Goal: Information Seeking & Learning: Learn about a topic

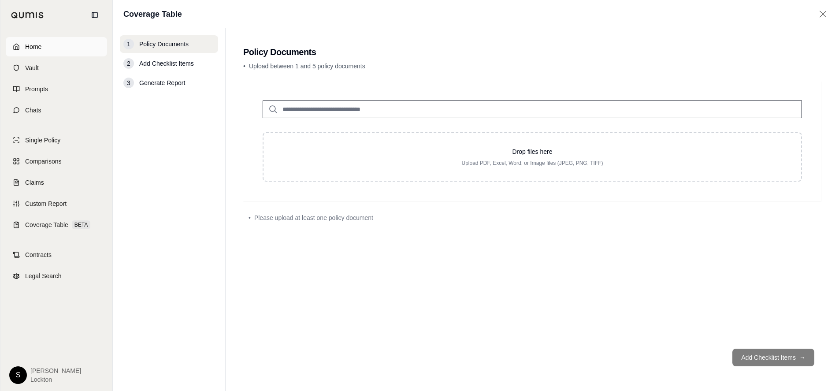
click at [41, 47] on span "Home" at bounding box center [33, 46] width 16 height 9
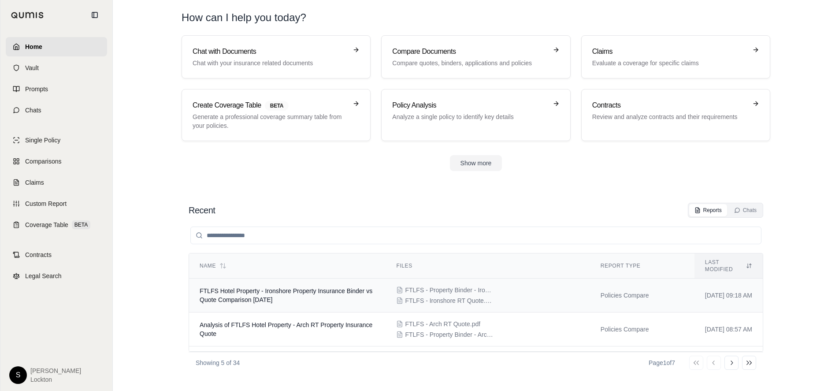
click at [237, 279] on td "FTLFS Hotel Property - Ironshore Property Insurance Binder vs Quote Comparison …" at bounding box center [287, 295] width 196 height 34
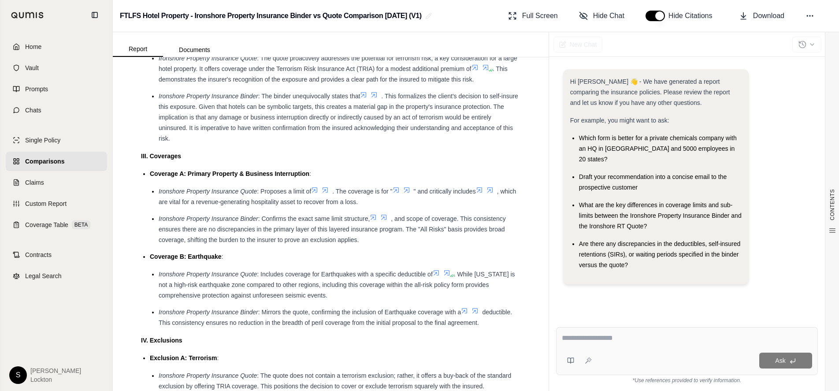
scroll to position [977, 0]
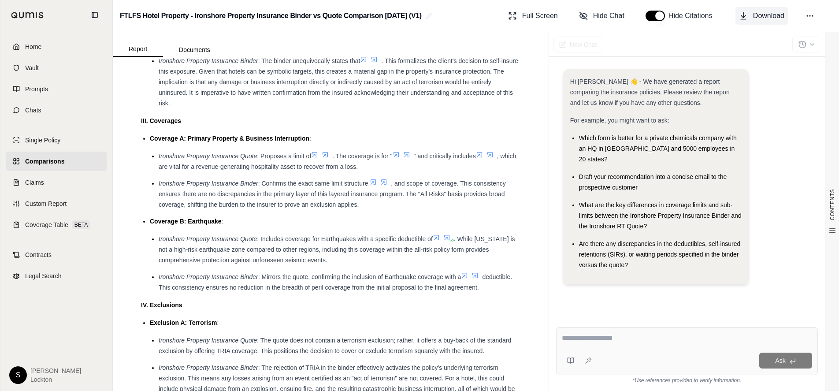
click at [766, 14] on span "Download" at bounding box center [768, 16] width 31 height 11
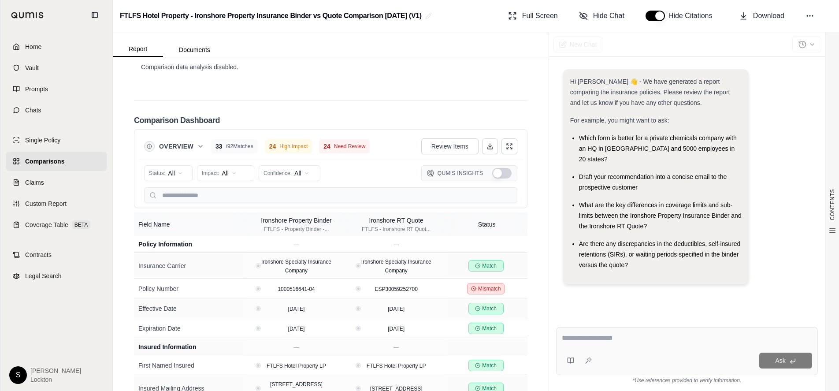
scroll to position [1637, 0]
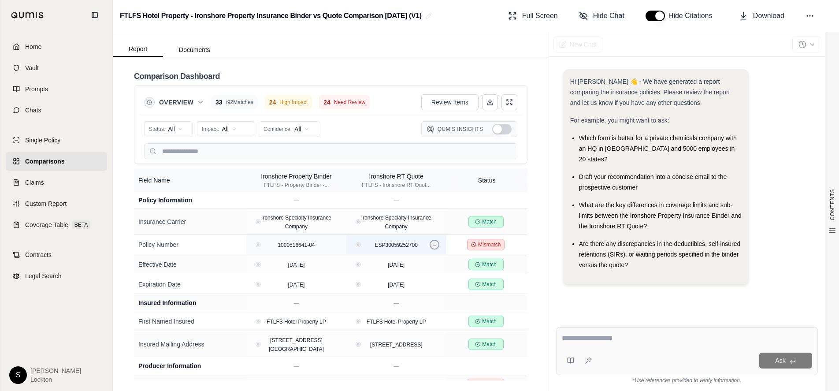
click at [432, 245] on icon at bounding box center [434, 244] width 4 height 4
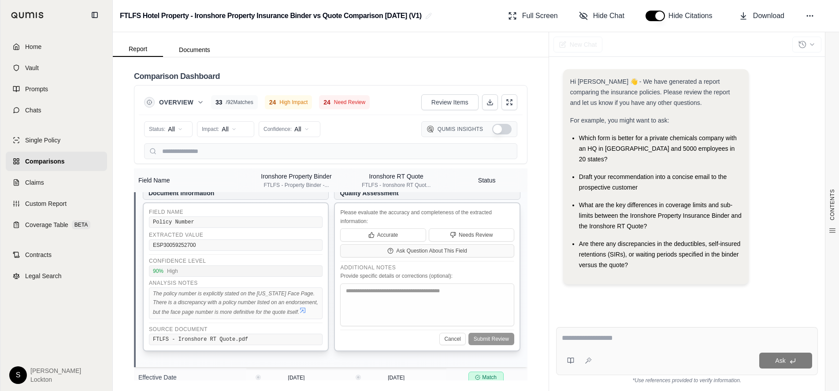
scroll to position [88, 0]
click at [443, 344] on button "Cancel" at bounding box center [452, 338] width 26 height 12
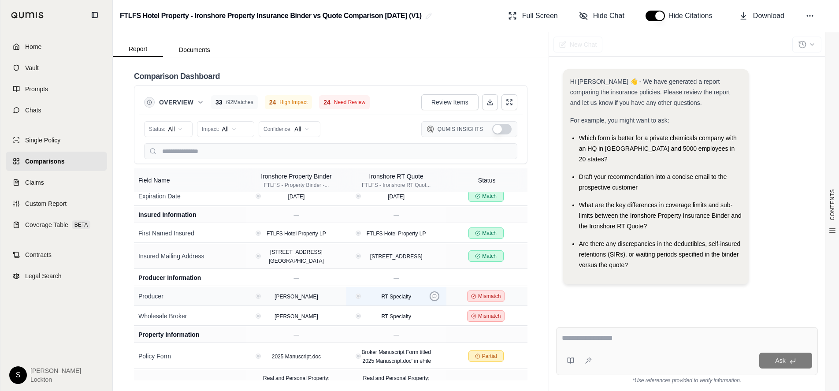
click at [432, 298] on icon at bounding box center [434, 296] width 4 height 4
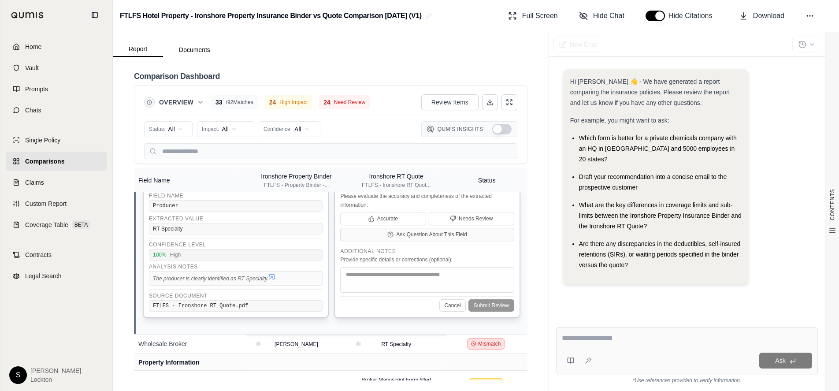
scroll to position [264, 0]
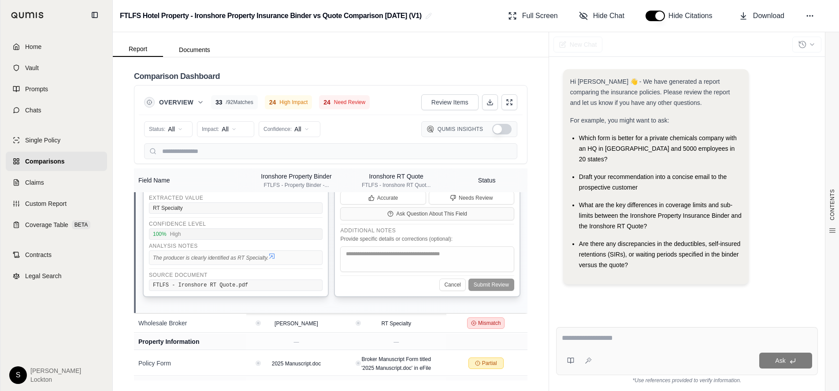
click at [275, 259] on icon at bounding box center [271, 255] width 7 height 7
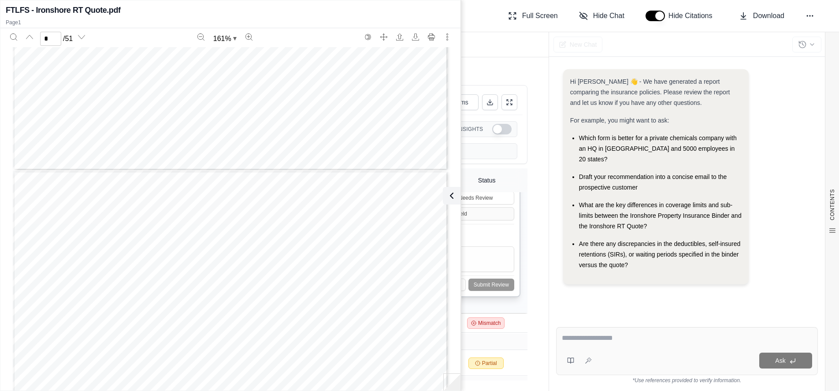
type input "*"
click at [452, 200] on icon at bounding box center [449, 195] width 11 height 11
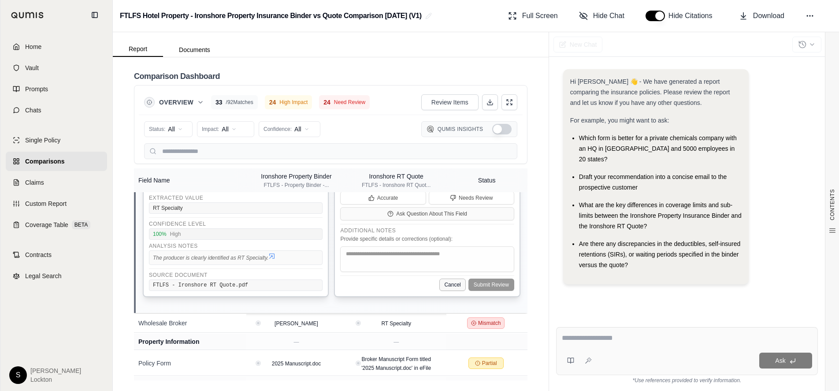
click at [442, 291] on button "Cancel" at bounding box center [452, 284] width 26 height 12
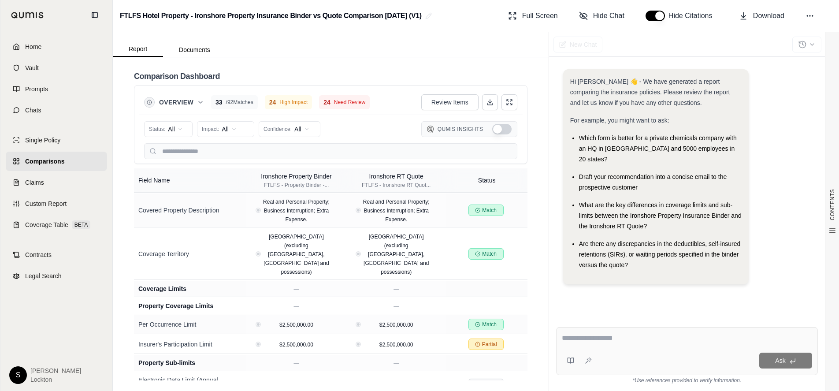
scroll to position [81, 0]
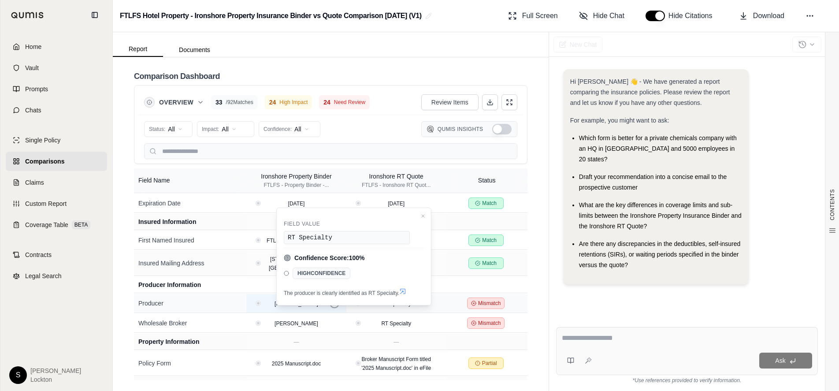
click at [332, 305] on icon at bounding box center [334, 303] width 4 height 4
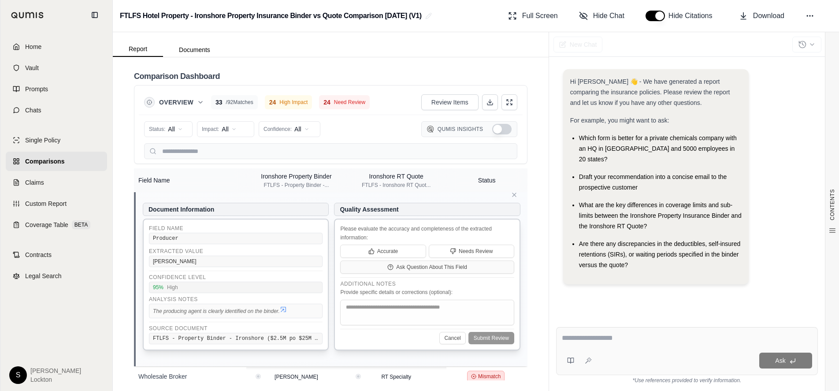
scroll to position [213, 0]
click at [284, 311] on icon at bounding box center [283, 306] width 7 height 7
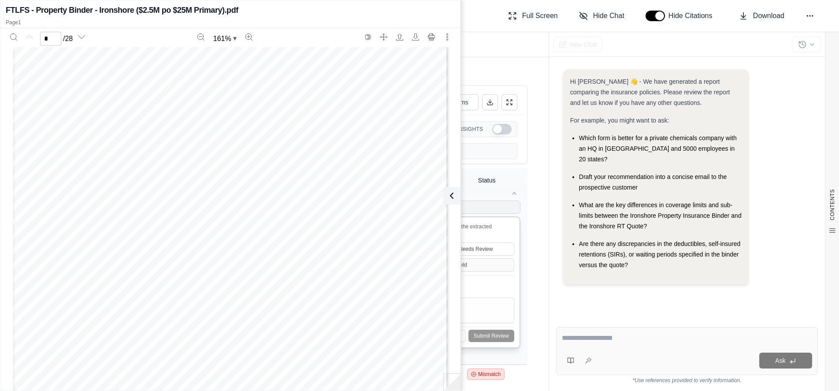
scroll to position [0, 0]
type input "*"
click at [450, 200] on icon at bounding box center [449, 195] width 11 height 11
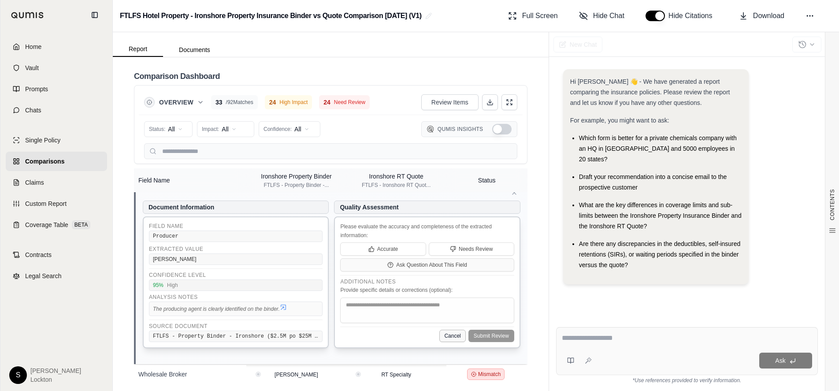
click at [442, 342] on button "Cancel" at bounding box center [452, 335] width 26 height 12
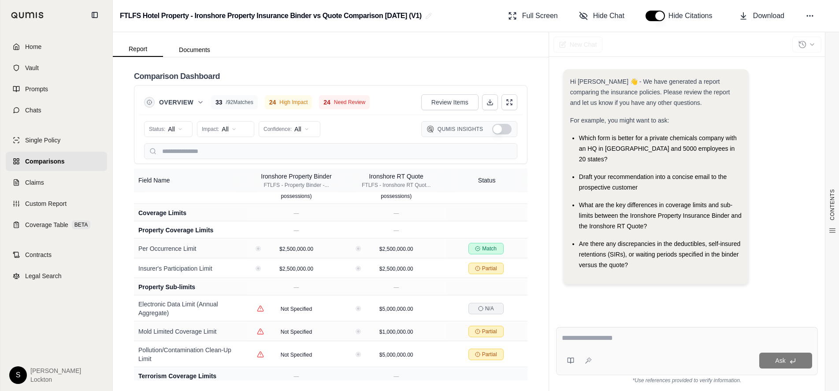
scroll to position [338, 0]
click at [488, 307] on span "N/A" at bounding box center [489, 310] width 9 height 7
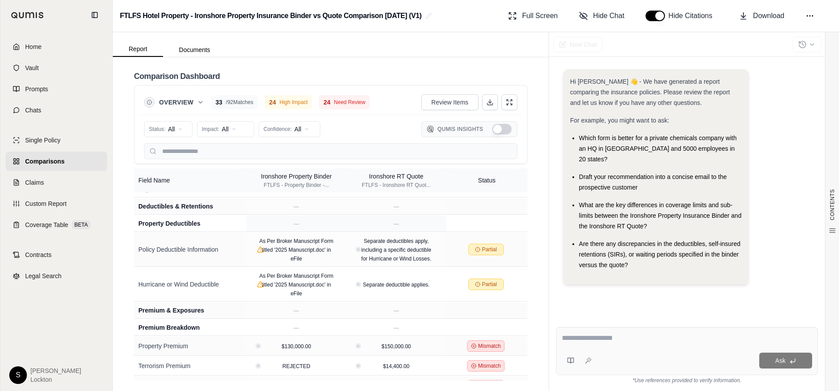
scroll to position [559, 0]
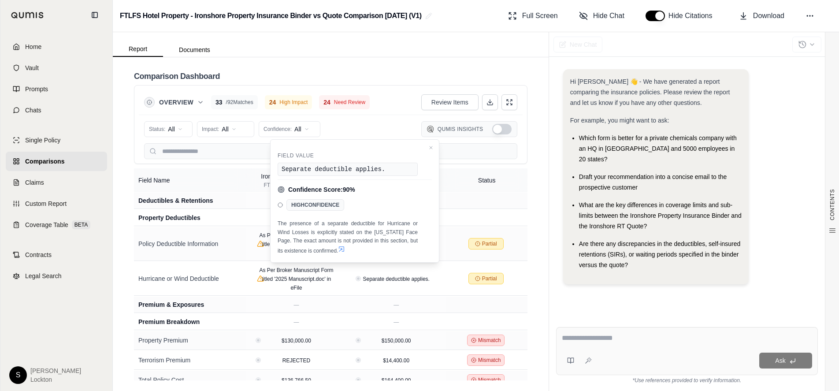
click at [636, 315] on div "Hi [PERSON_NAME] 👋 - We have generated a report comparing the insurance policie…" at bounding box center [687, 187] width 276 height 265
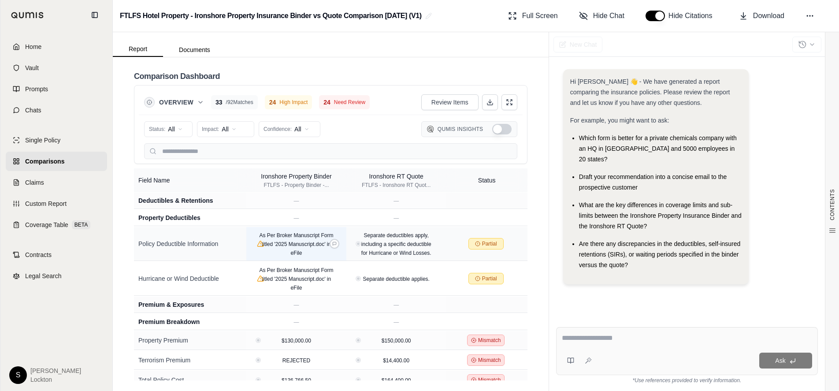
click at [317, 240] on div "As Per Broker Manuscript Form titled '2025 Manuscript.doc' in eFile" at bounding box center [296, 243] width 84 height 26
click at [332, 241] on icon at bounding box center [334, 243] width 4 height 4
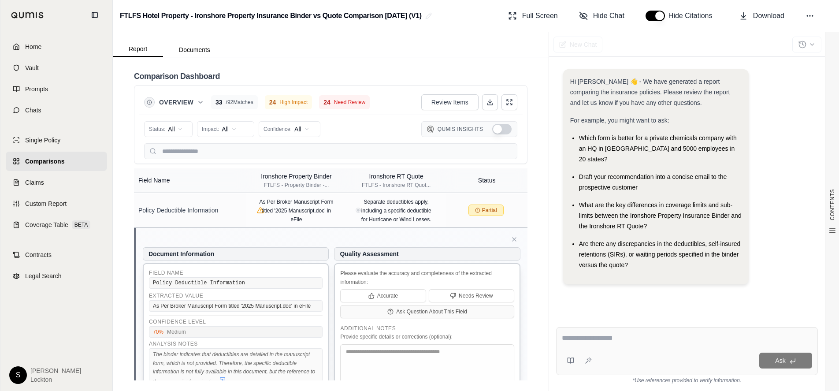
scroll to position [647, 0]
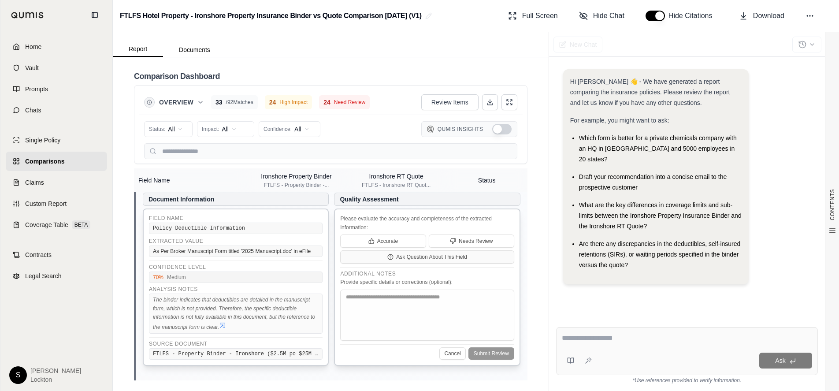
click at [225, 322] on icon at bounding box center [222, 325] width 7 height 7
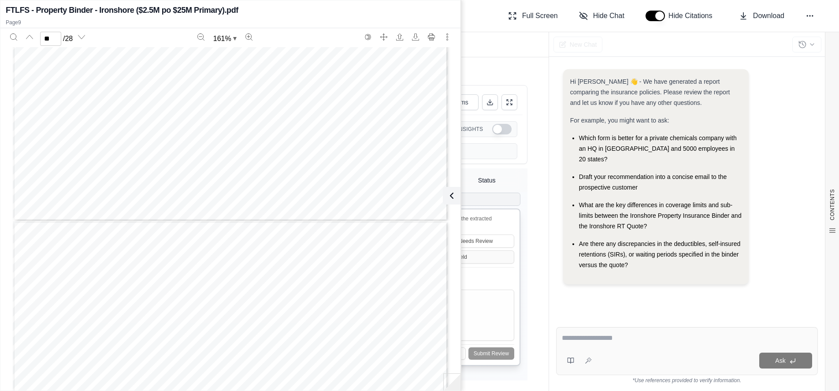
scroll to position [4902, 0]
type input "*"
click at [454, 192] on icon at bounding box center [449, 195] width 11 height 11
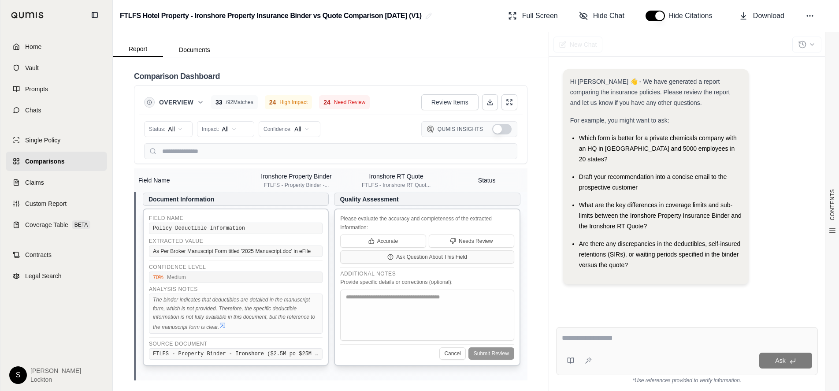
click at [439, 347] on button "Cancel" at bounding box center [452, 353] width 26 height 12
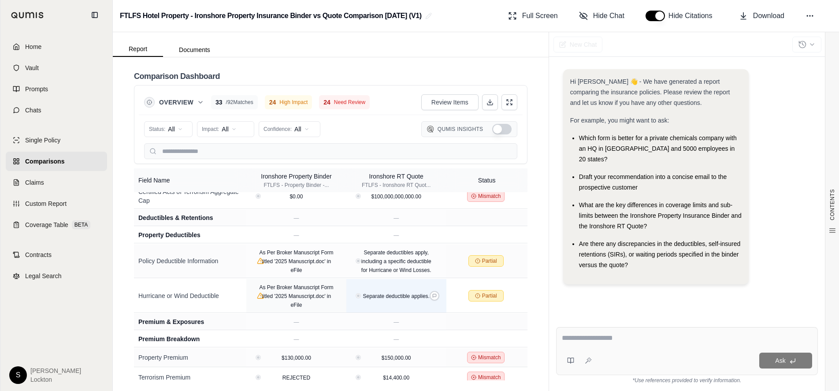
scroll to position [526, 0]
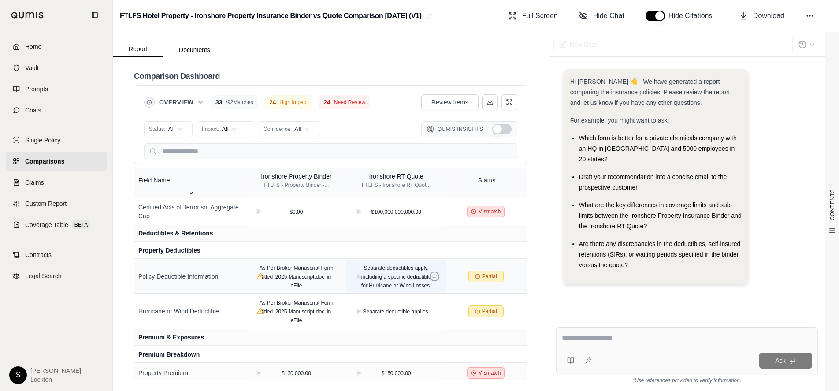
click at [429, 271] on button at bounding box center [434, 276] width 10 height 10
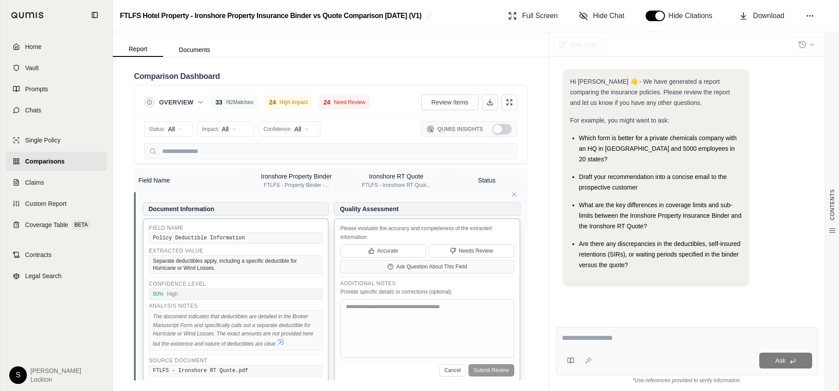
scroll to position [658, 0]
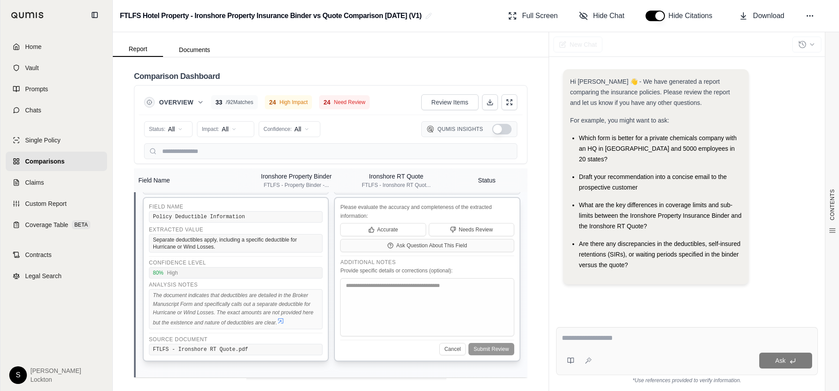
click at [283, 317] on icon at bounding box center [280, 320] width 7 height 7
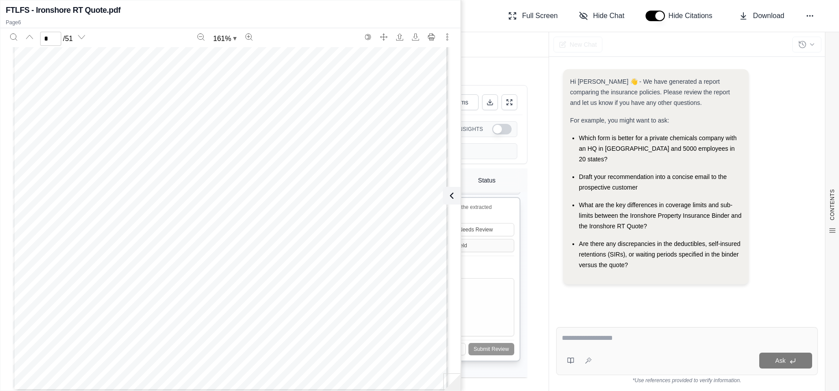
scroll to position [3036, 0]
type input "*"
click at [451, 193] on icon at bounding box center [451, 195] width 11 height 11
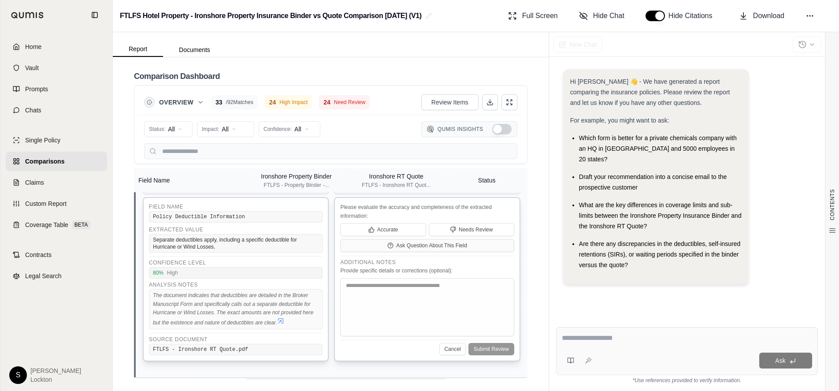
click at [439, 343] on button "Cancel" at bounding box center [452, 349] width 26 height 12
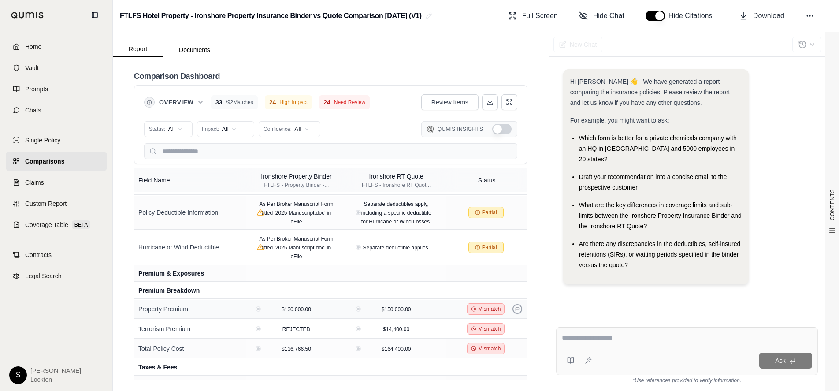
scroll to position [574, 0]
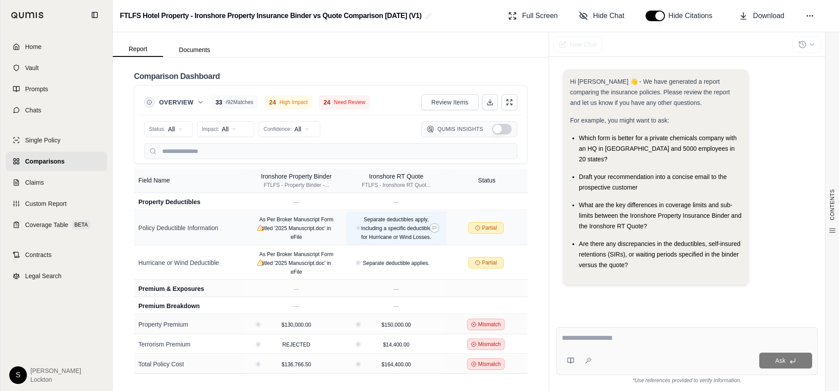
click at [396, 217] on span "Separate deductibles apply, including a specific deductible for Hurricane or Wi…" at bounding box center [396, 228] width 70 height 24
click at [424, 215] on div "Separate deductibles apply, including a specific deductible for Hurricane or Wi…" at bounding box center [396, 228] width 84 height 26
click at [432, 226] on icon at bounding box center [434, 228] width 4 height 4
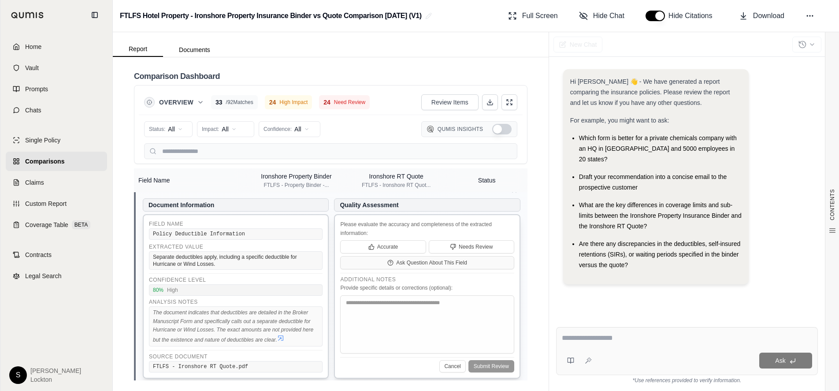
scroll to position [662, 0]
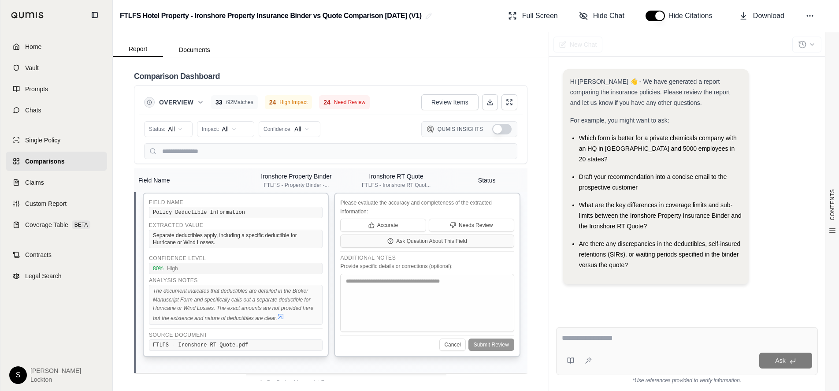
click at [215, 339] on div "FTLFS - Ironshore RT Quote.pdf" at bounding box center [236, 344] width 174 height 11
click at [283, 313] on icon at bounding box center [280, 316] width 7 height 7
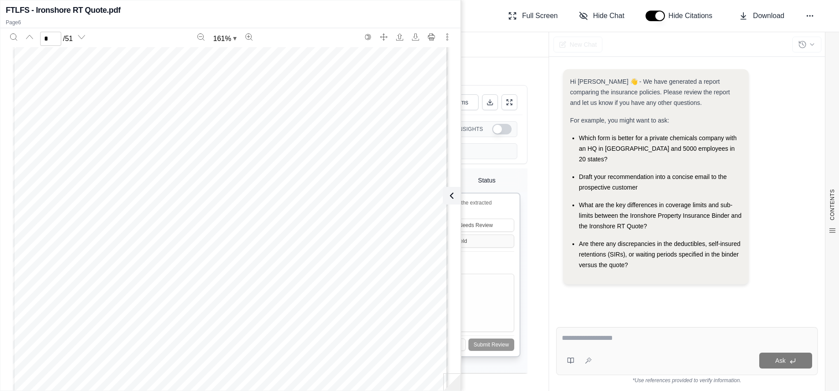
scroll to position [3609, 0]
type input "*"
click at [448, 195] on icon at bounding box center [449, 195] width 3 height 5
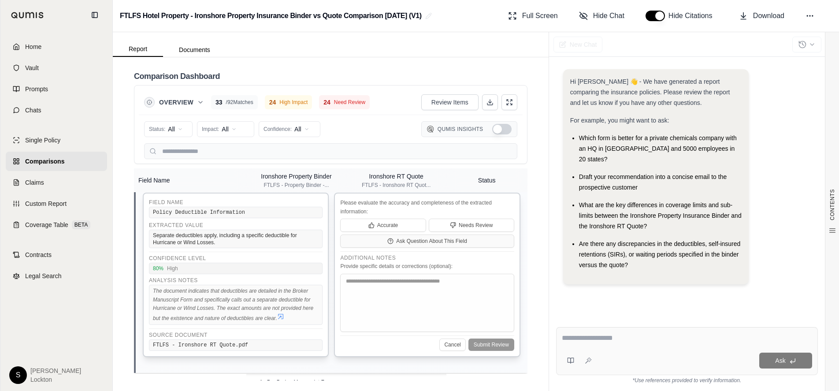
click at [450, 338] on button "Cancel" at bounding box center [452, 344] width 26 height 12
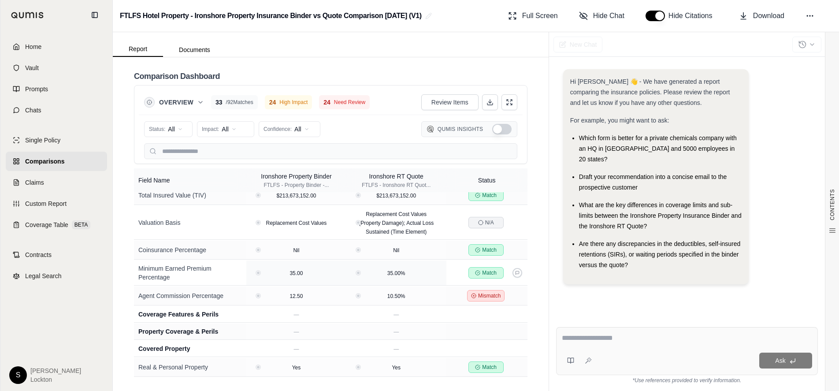
scroll to position [837, 0]
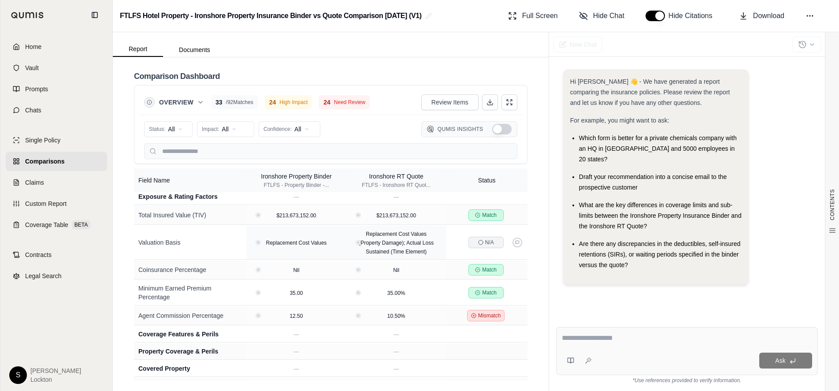
click at [478, 240] on icon at bounding box center [480, 242] width 5 height 5
click at [512, 240] on button at bounding box center [517, 242] width 10 height 10
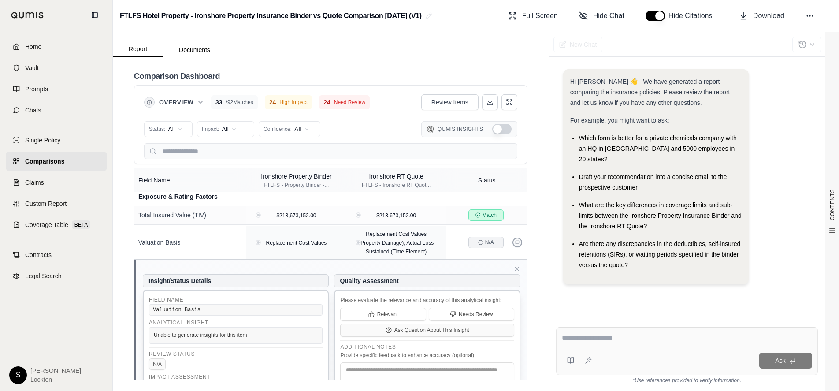
scroll to position [881, 0]
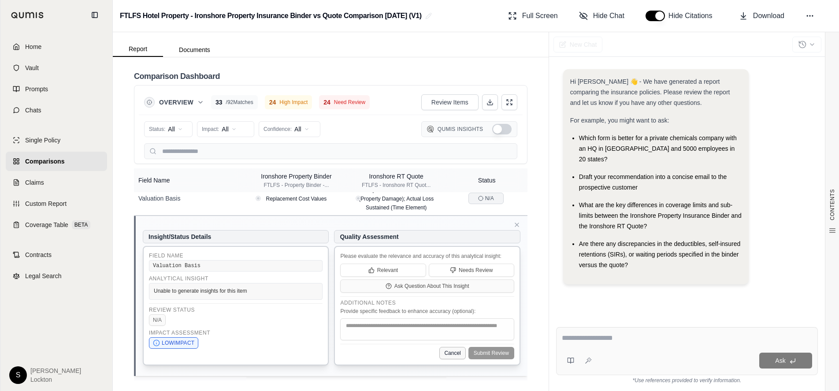
click at [439, 350] on button "Cancel" at bounding box center [452, 353] width 26 height 12
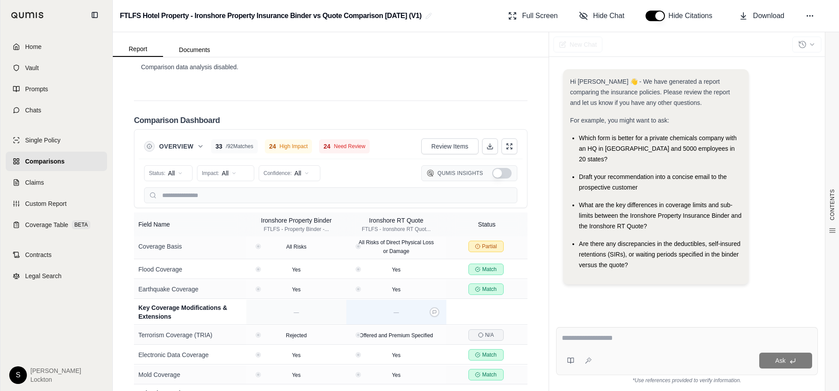
scroll to position [1057, 0]
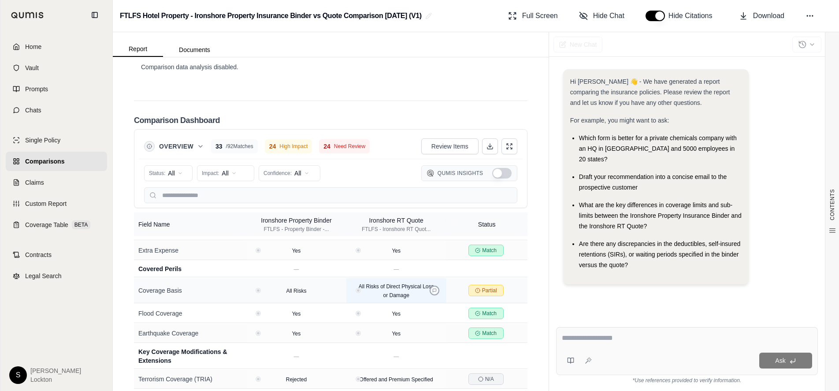
click at [432, 290] on icon at bounding box center [434, 290] width 4 height 4
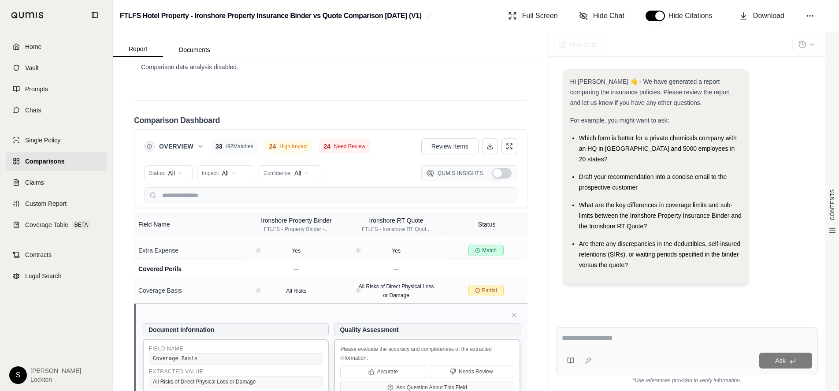
scroll to position [1145, 0]
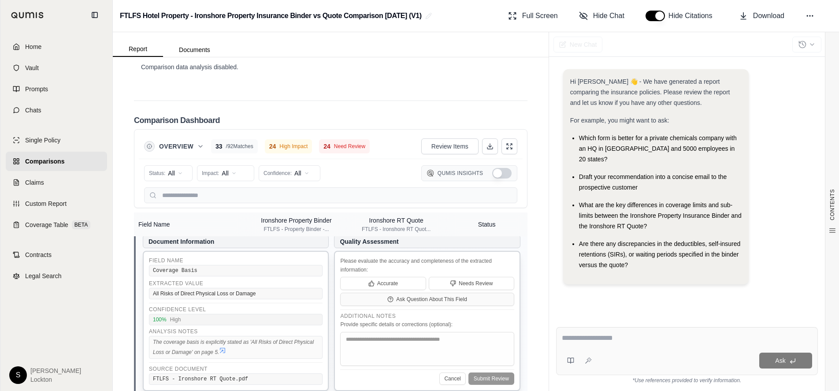
click at [222, 351] on icon at bounding box center [222, 350] width 7 height 7
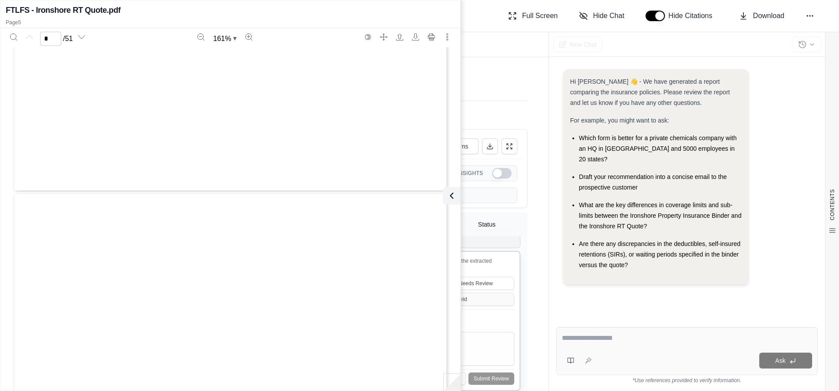
type input "*"
click at [451, 195] on icon at bounding box center [449, 195] width 11 height 11
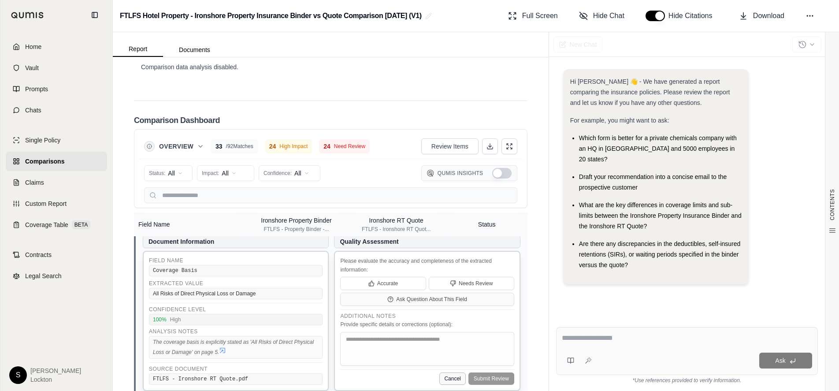
click at [449, 377] on button "Cancel" at bounding box center [452, 378] width 26 height 12
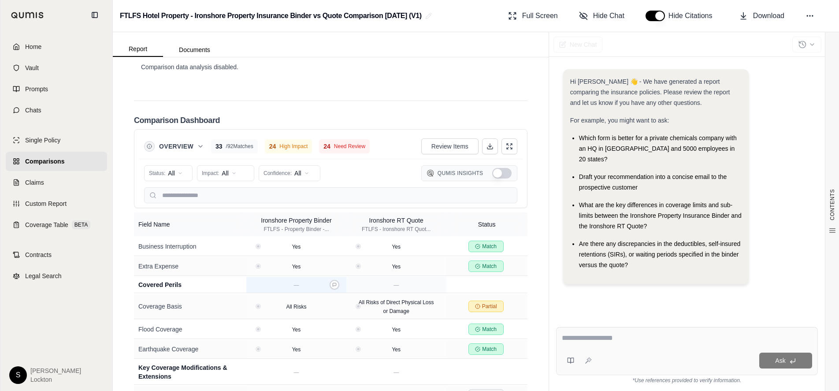
scroll to position [1042, 0]
click at [332, 307] on icon at bounding box center [334, 305] width 4 height 4
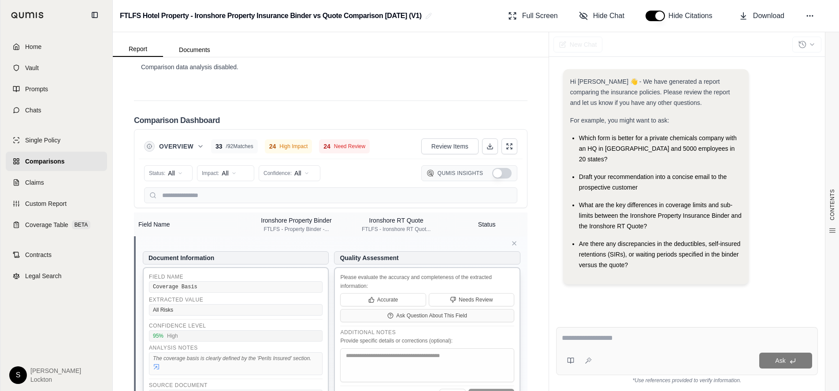
scroll to position [1130, 0]
click at [155, 367] on icon at bounding box center [156, 365] width 7 height 7
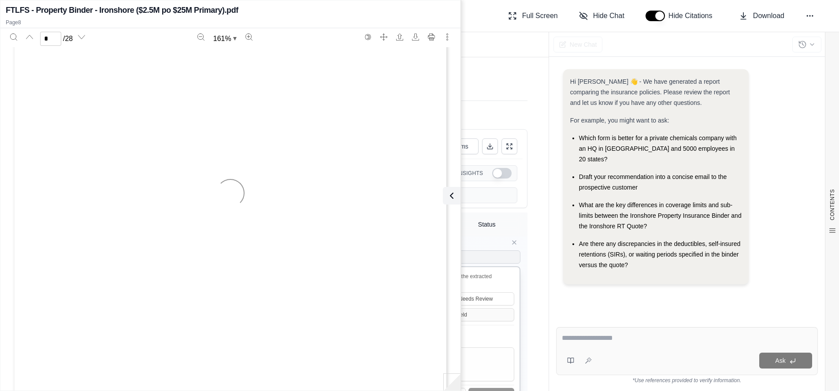
type input "*"
click at [450, 196] on icon at bounding box center [451, 195] width 3 height 5
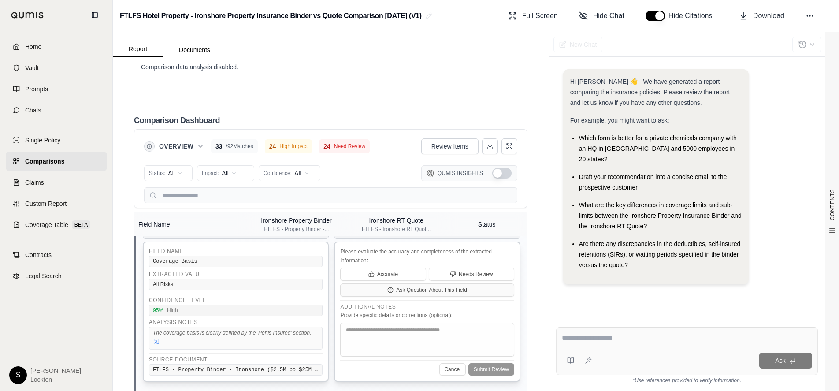
scroll to position [1218, 0]
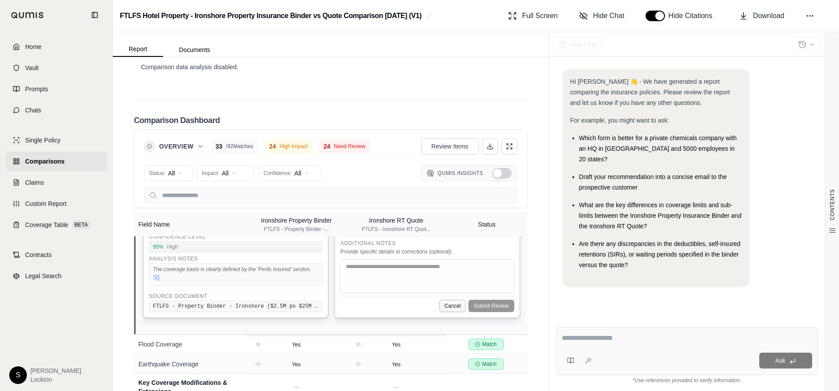
click at [442, 307] on button "Cancel" at bounding box center [452, 306] width 26 height 12
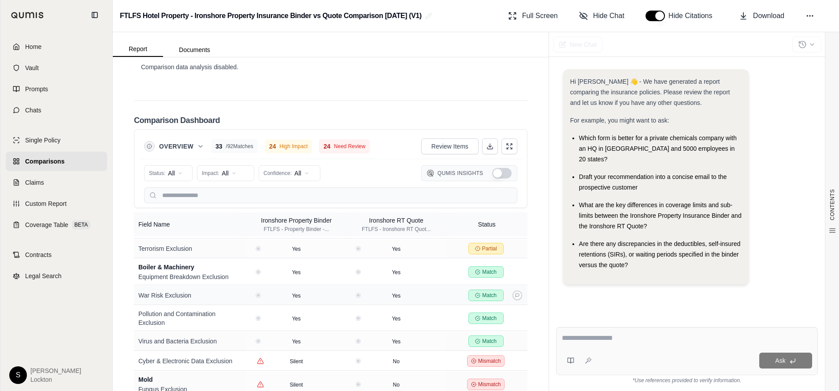
scroll to position [1423, 0]
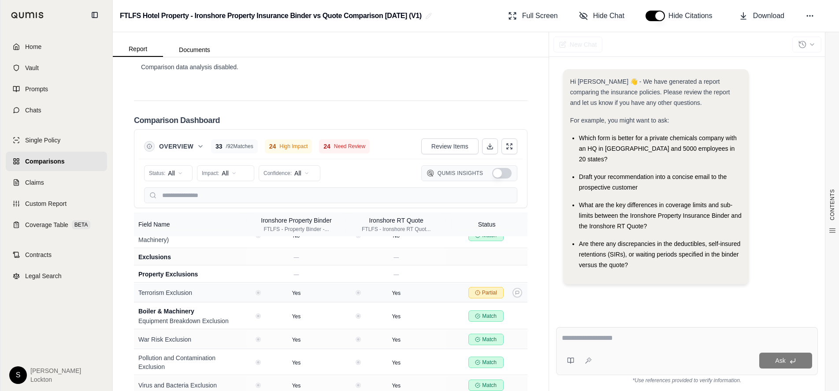
click at [475, 295] on icon at bounding box center [477, 292] width 5 height 5
click at [515, 295] on icon at bounding box center [517, 292] width 4 height 4
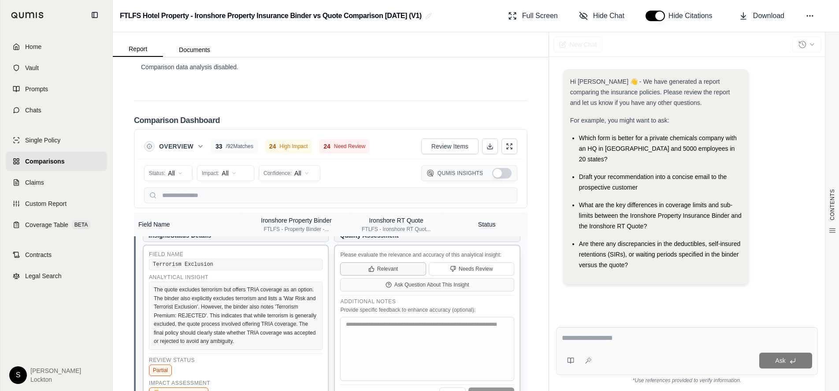
scroll to position [1555, 0]
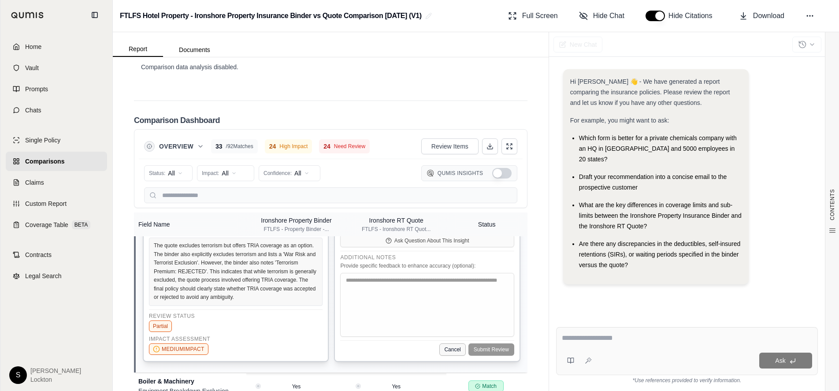
click at [439, 355] on button "Cancel" at bounding box center [452, 349] width 26 height 12
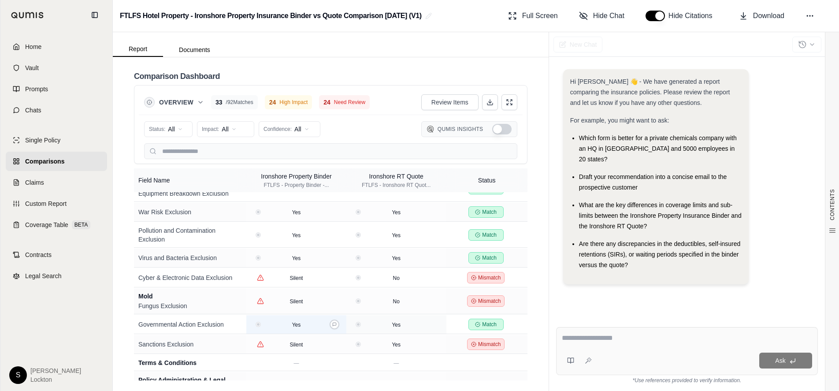
scroll to position [1526, 0]
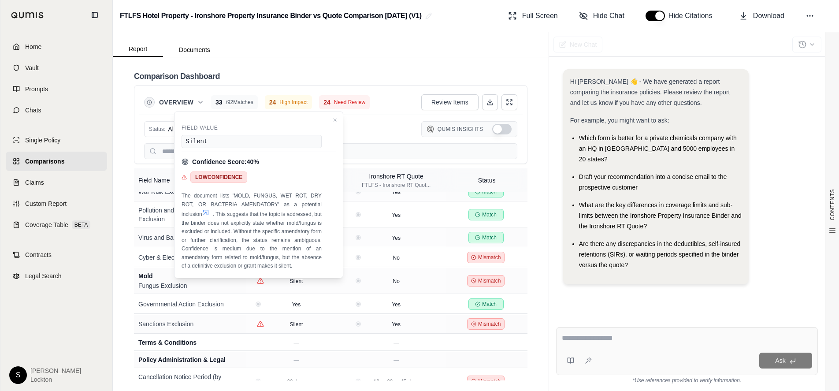
click at [122, 292] on div "CONTENTS Table of Contents Key Findings: INSURANCE POLICY COMPARISON Introducti…" at bounding box center [331, 223] width 436 height 333
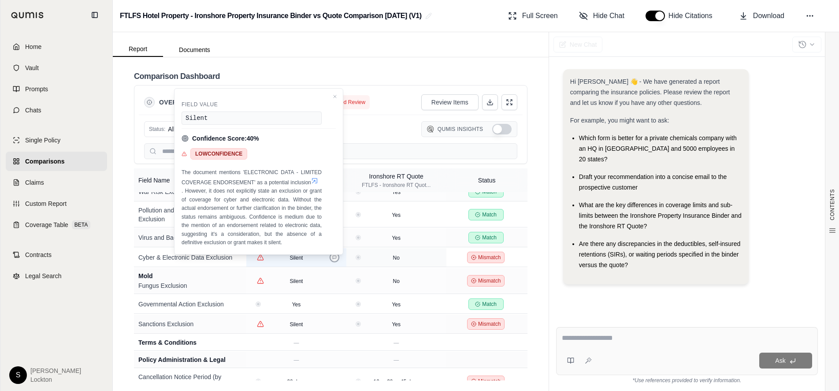
click at [333, 262] on button at bounding box center [334, 257] width 10 height 10
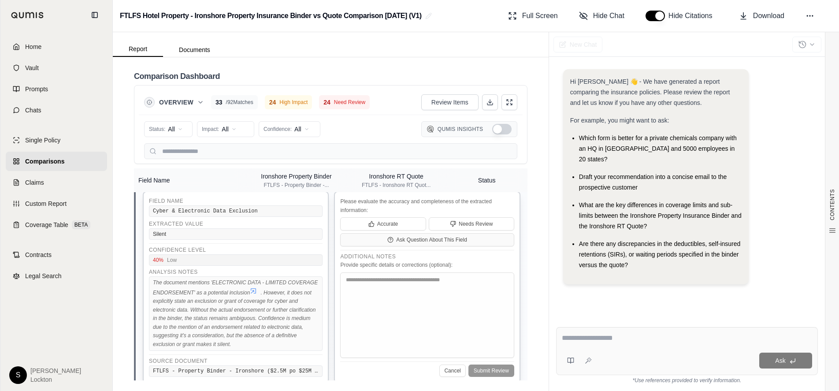
scroll to position [1658, 0]
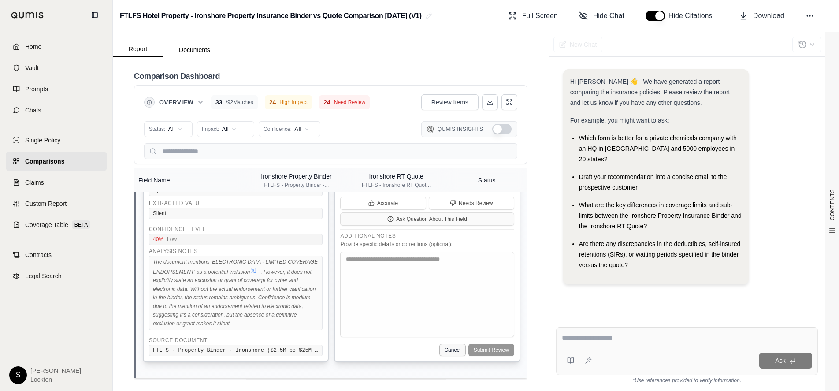
click at [447, 356] on button "Cancel" at bounding box center [452, 350] width 26 height 12
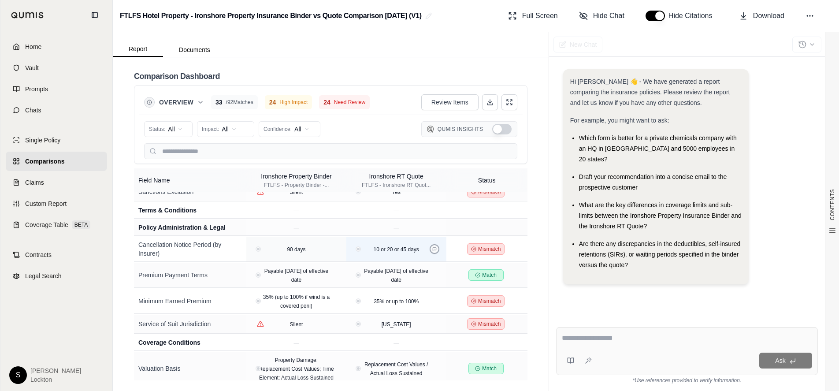
click at [433, 251] on icon at bounding box center [435, 249] width 4 height 4
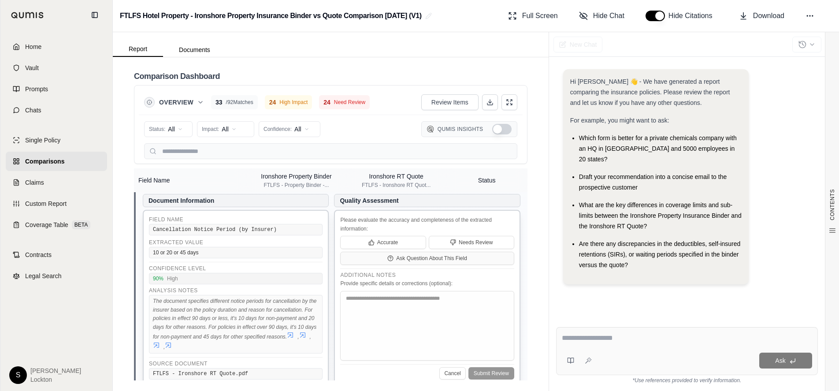
scroll to position [1746, 0]
click at [450, 379] on button "Cancel" at bounding box center [452, 372] width 26 height 12
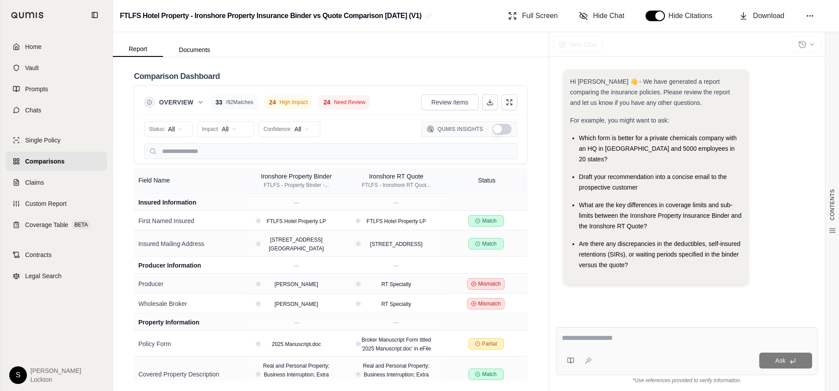
scroll to position [0, 0]
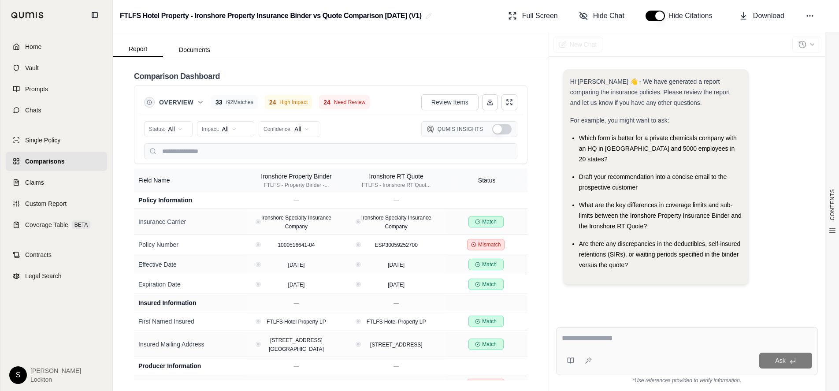
click at [292, 103] on span "High Impact" at bounding box center [293, 102] width 28 height 7
click at [221, 133] on html "Home Vault Prompts Chats Single Policy Comparisons Claims Custom Report Coverag…" at bounding box center [419, 195] width 839 height 391
click at [218, 161] on span "High Impact" at bounding box center [224, 162] width 42 height 9
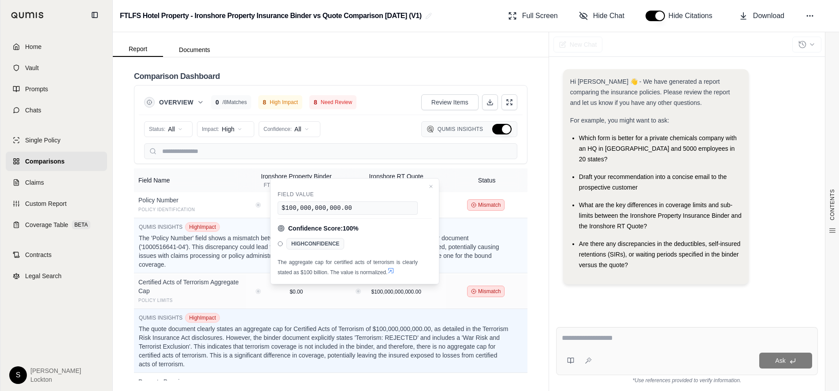
click at [89, 329] on div "Home Vault Prompts Chats Single Policy Comparisons Claims Custom Report Coverag…" at bounding box center [56, 210] width 112 height 361
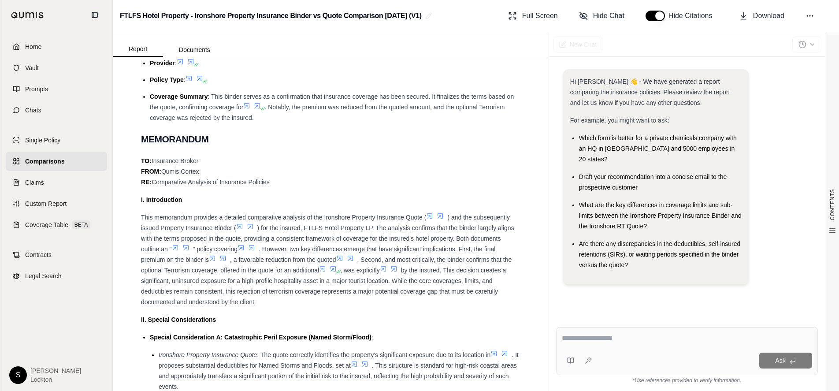
scroll to position [536, 0]
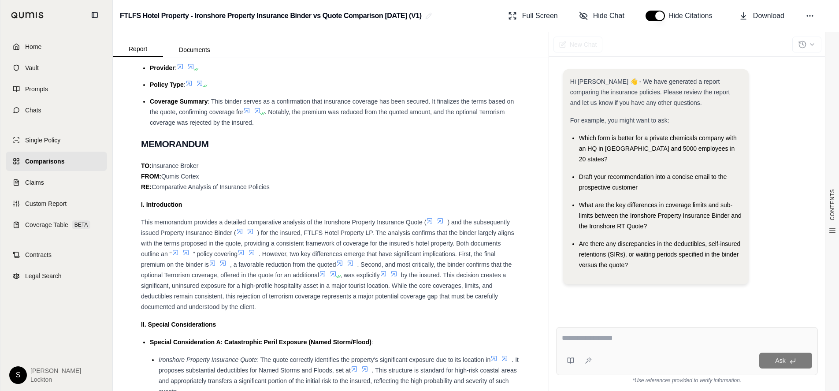
click at [381, 181] on div "TO: Insurance Broker FROM: [PERSON_NAME] RE: Comparative Analysis of Insurance …" at bounding box center [330, 176] width 379 height 32
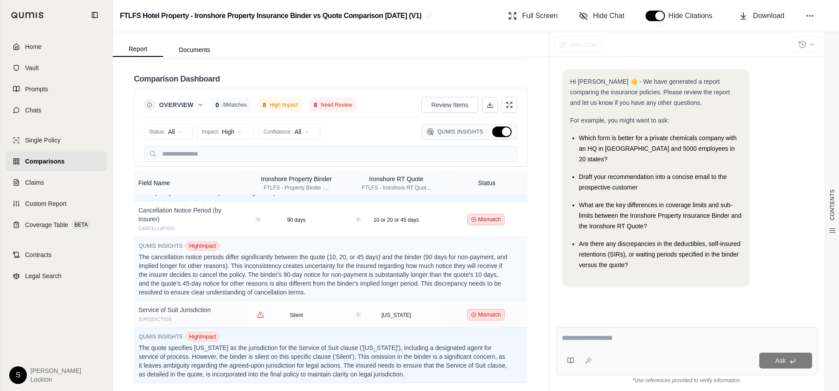
scroll to position [1637, 0]
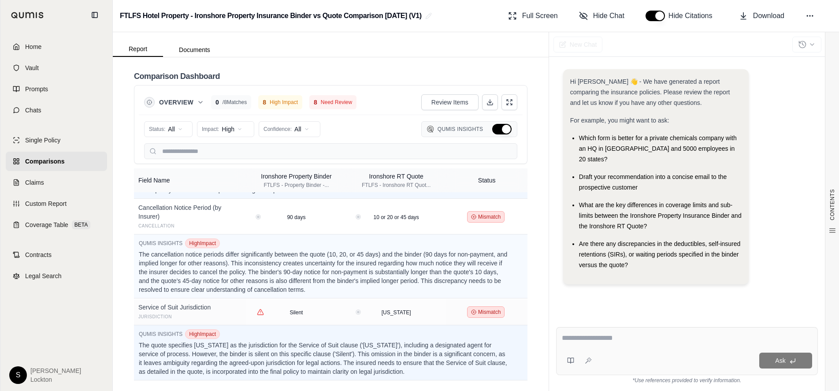
click at [800, 89] on div "Hi [PERSON_NAME] 👋 - We have generated a report comparing the insurance policie…" at bounding box center [687, 180] width 248 height 222
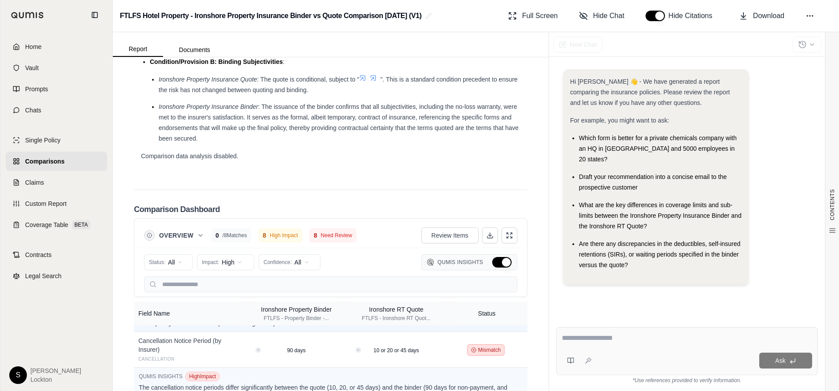
scroll to position [1505, 0]
drag, startPoint x: 801, startPoint y: 126, endPoint x: 784, endPoint y: 59, distance: 68.8
click at [801, 127] on div "Hi [PERSON_NAME] 👋 - We have generated a report comparing the insurance policie…" at bounding box center [687, 180] width 248 height 222
click at [787, 144] on div "Hi [PERSON_NAME] 👋 - We have generated a report comparing the insurance policie…" at bounding box center [687, 180] width 248 height 222
click at [806, 14] on icon at bounding box center [809, 15] width 9 height 9
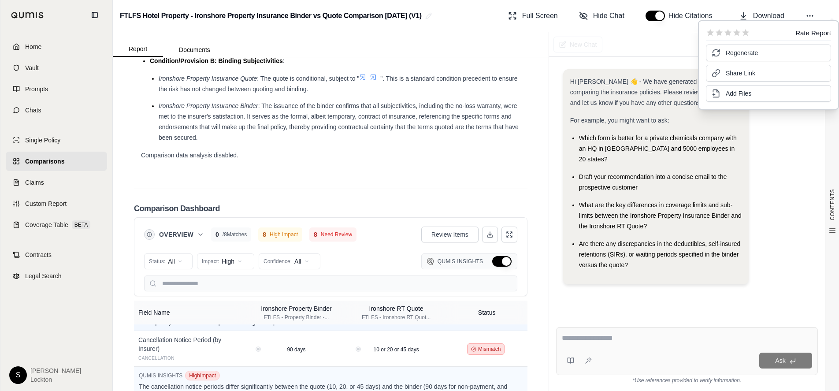
click at [779, 211] on div "Hi [PERSON_NAME] 👋 - We have generated a report comparing the insurance policie…" at bounding box center [687, 180] width 248 height 222
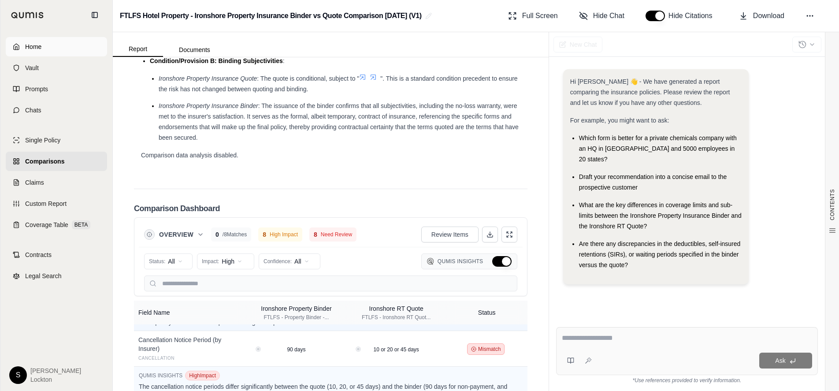
click at [26, 49] on span "Home" at bounding box center [33, 46] width 16 height 9
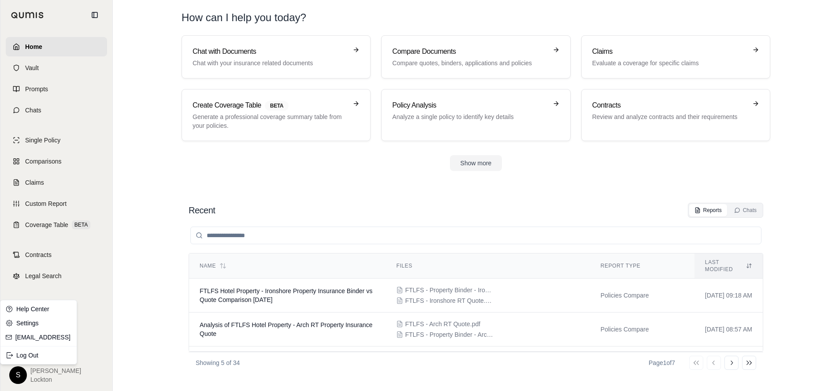
click at [19, 370] on html "Home Vault Prompts Chats Single Policy Comparisons Claims Custom Report Coverag…" at bounding box center [419, 195] width 839 height 391
click at [23, 357] on div "Log Out" at bounding box center [38, 355] width 73 height 14
